Goal: Navigation & Orientation: Find specific page/section

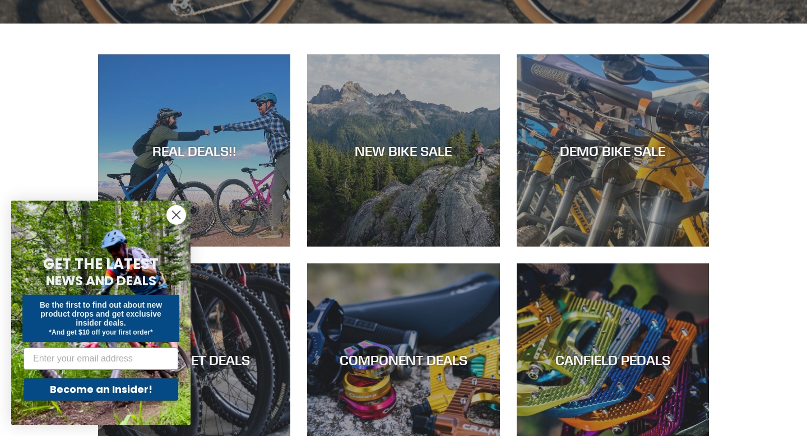
scroll to position [494, 0]
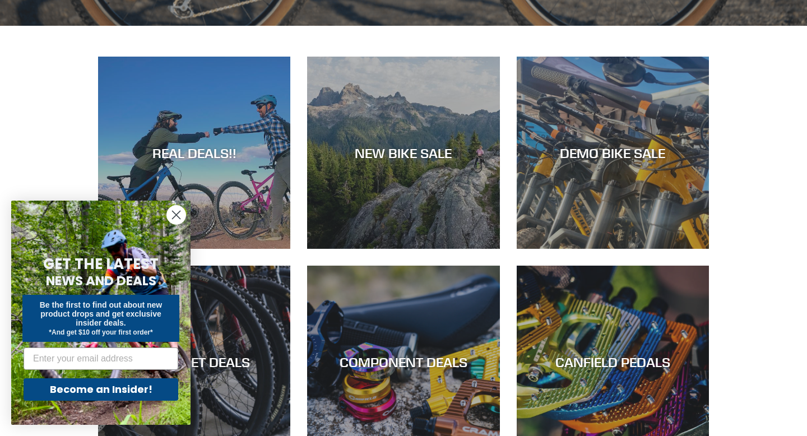
click at [177, 217] on circle "Close dialog" at bounding box center [176, 215] width 18 height 18
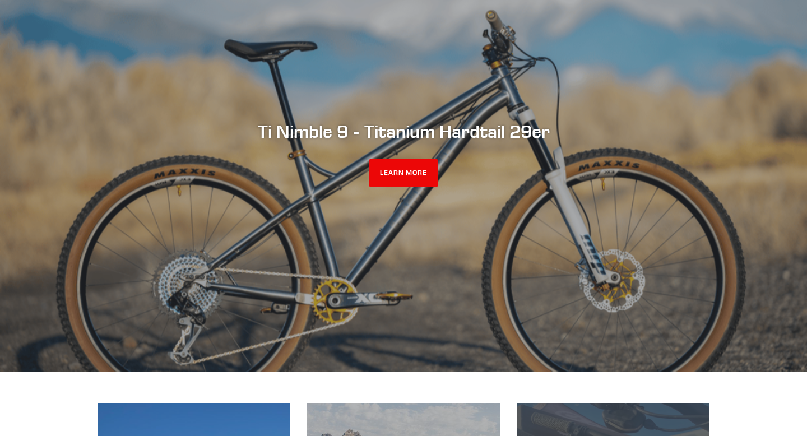
scroll to position [0, 0]
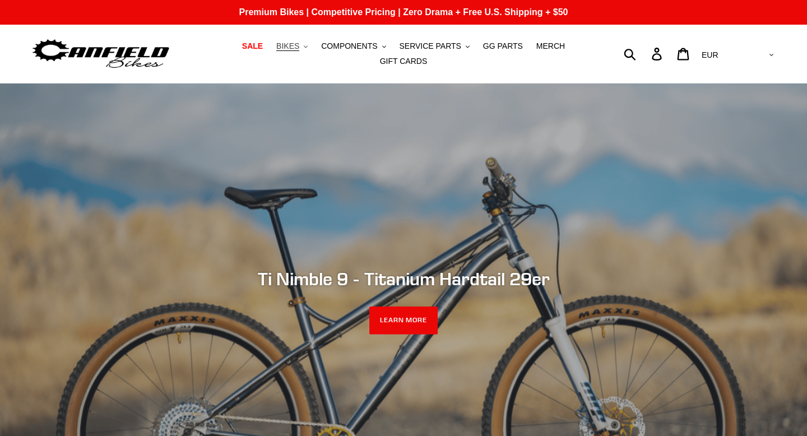
click at [288, 47] on span "BIKES" at bounding box center [287, 46] width 23 height 10
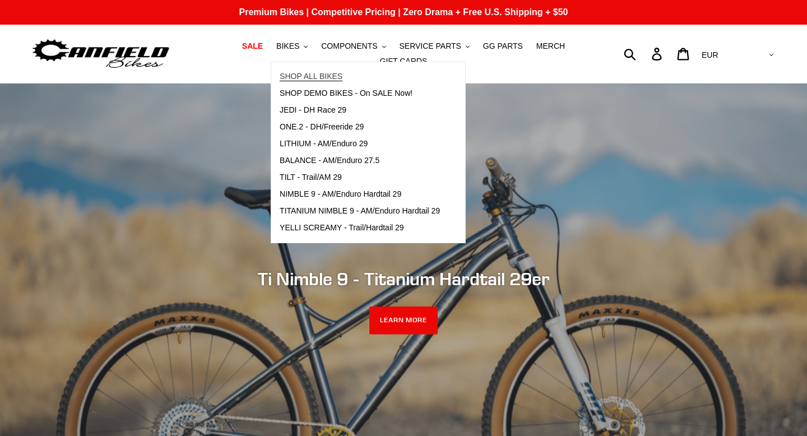
click at [300, 74] on span "SHOP ALL BIKES" at bounding box center [311, 77] width 63 height 10
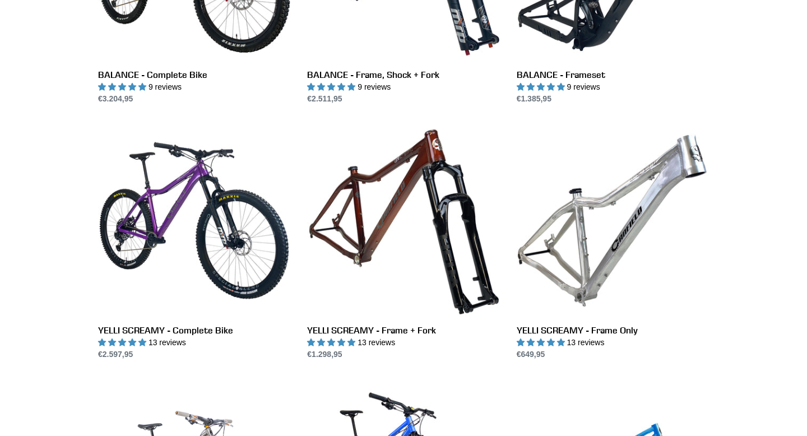
scroll to position [977, 0]
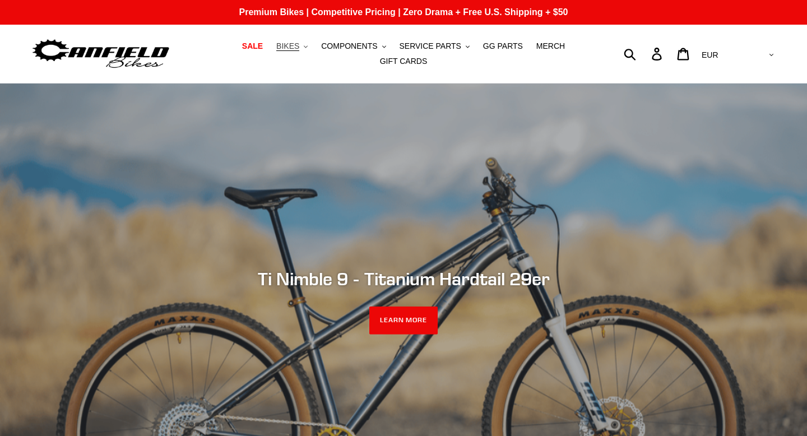
click at [293, 43] on span "BIKES" at bounding box center [287, 46] width 23 height 10
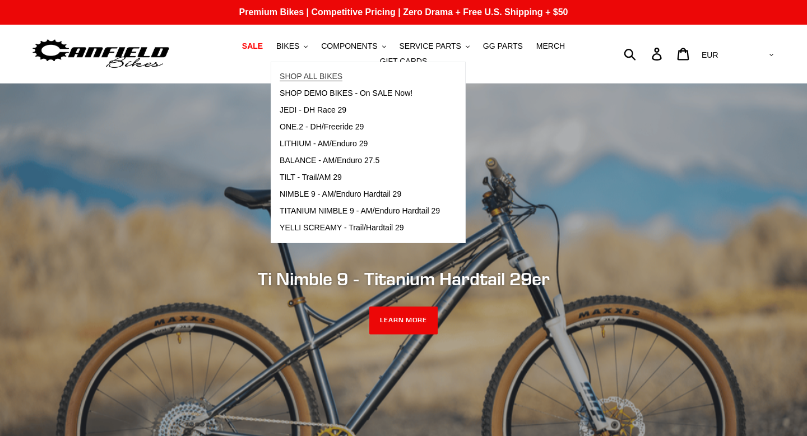
click at [305, 72] on span "SHOP ALL BIKES" at bounding box center [311, 77] width 63 height 10
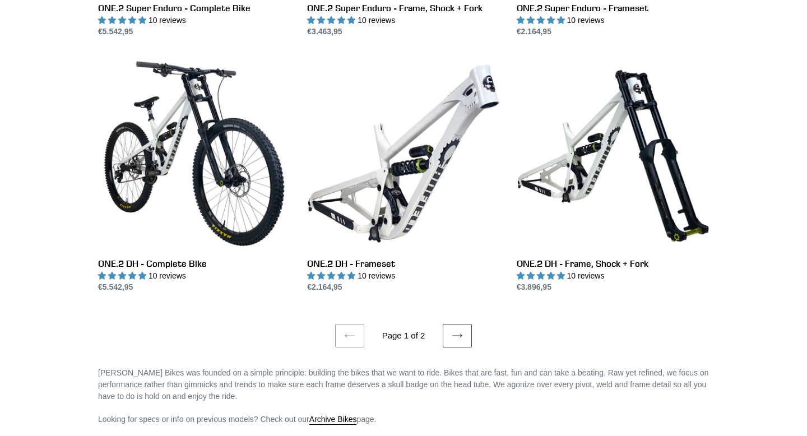
scroll to position [2076, 0]
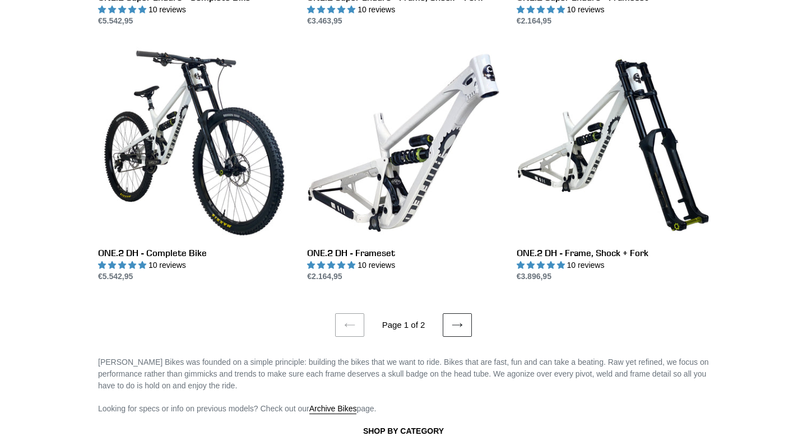
click at [466, 318] on link "Next page" at bounding box center [457, 325] width 29 height 24
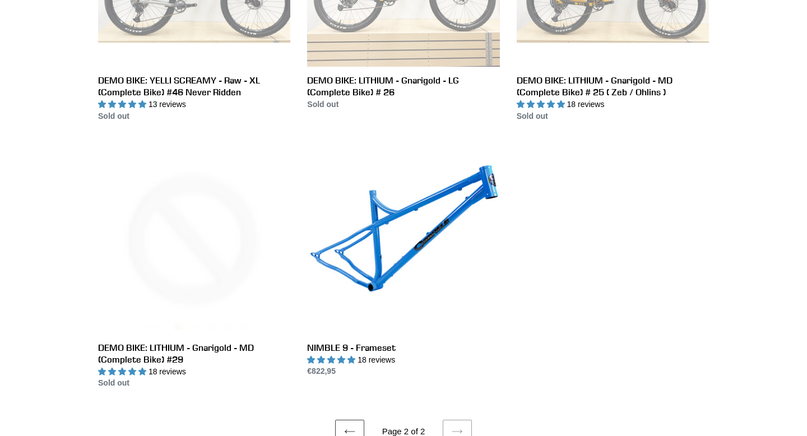
scroll to position [2069, 0]
